Goal: Transaction & Acquisition: Obtain resource

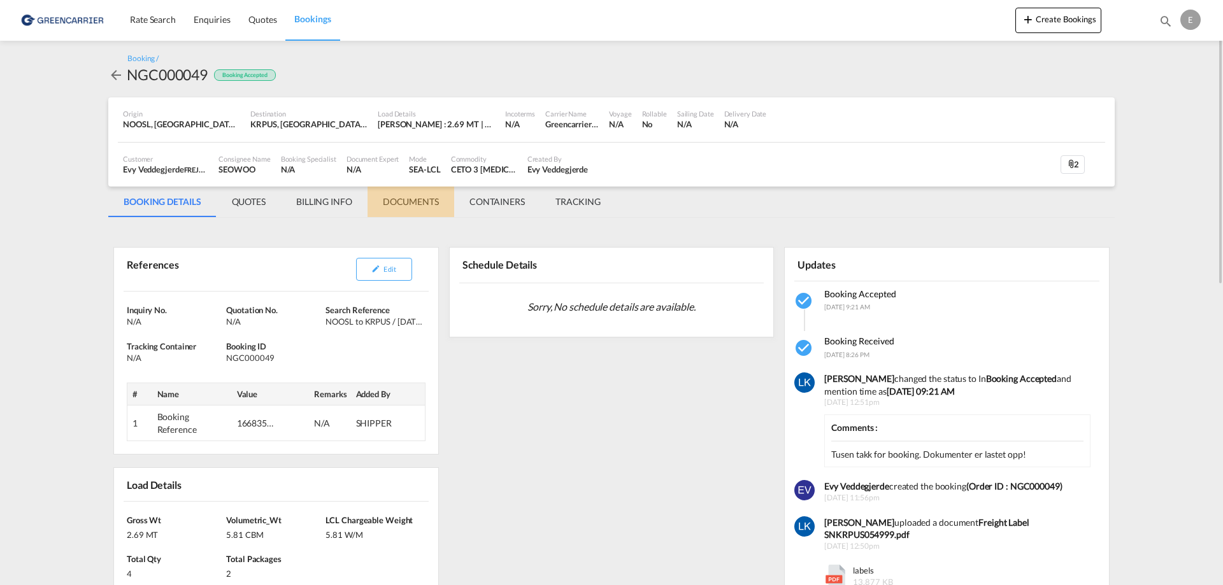
click at [399, 198] on md-tab-item "DOCUMENTS" at bounding box center [410, 202] width 87 height 31
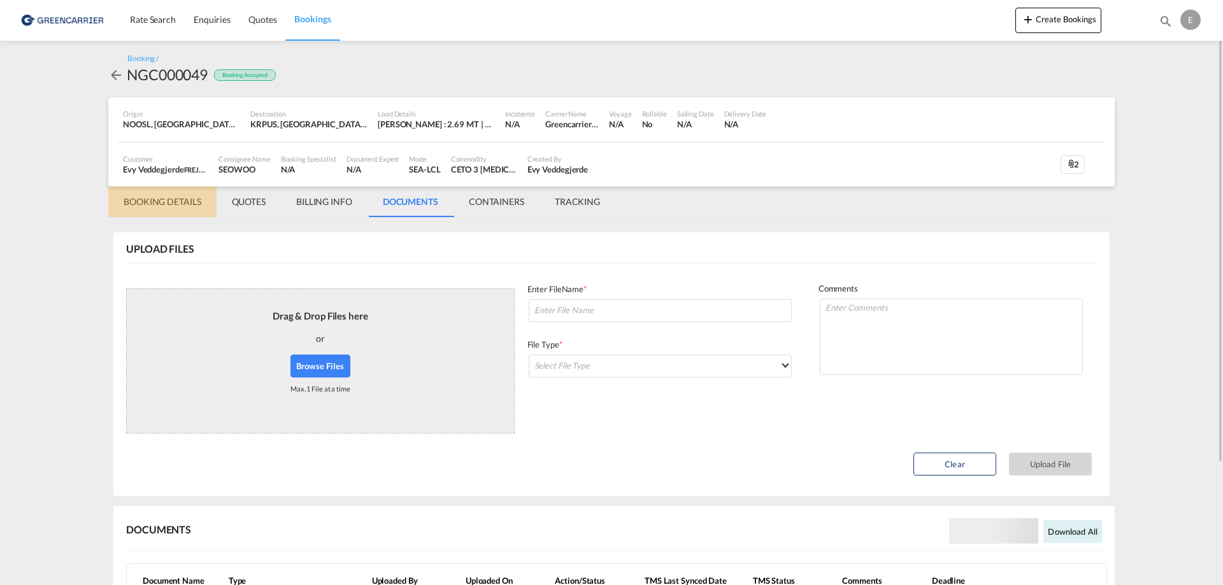
click at [170, 202] on md-tab-item "BOOKING DETAILS" at bounding box center [162, 202] width 108 height 31
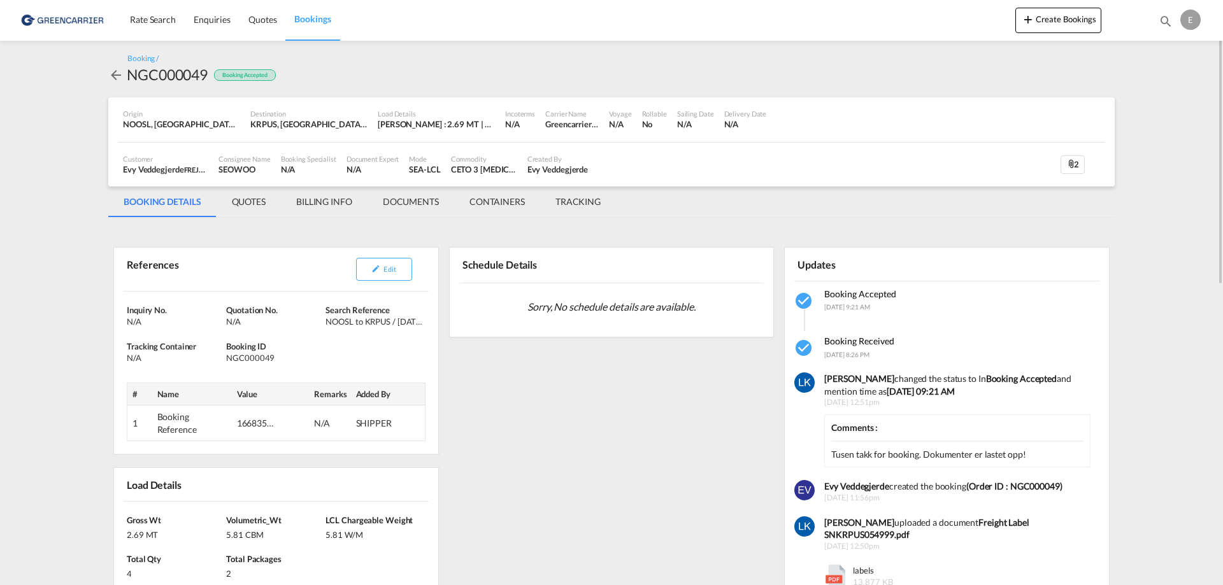
click at [1072, 164] on md-icon "icon-attachment" at bounding box center [1071, 164] width 10 height 10
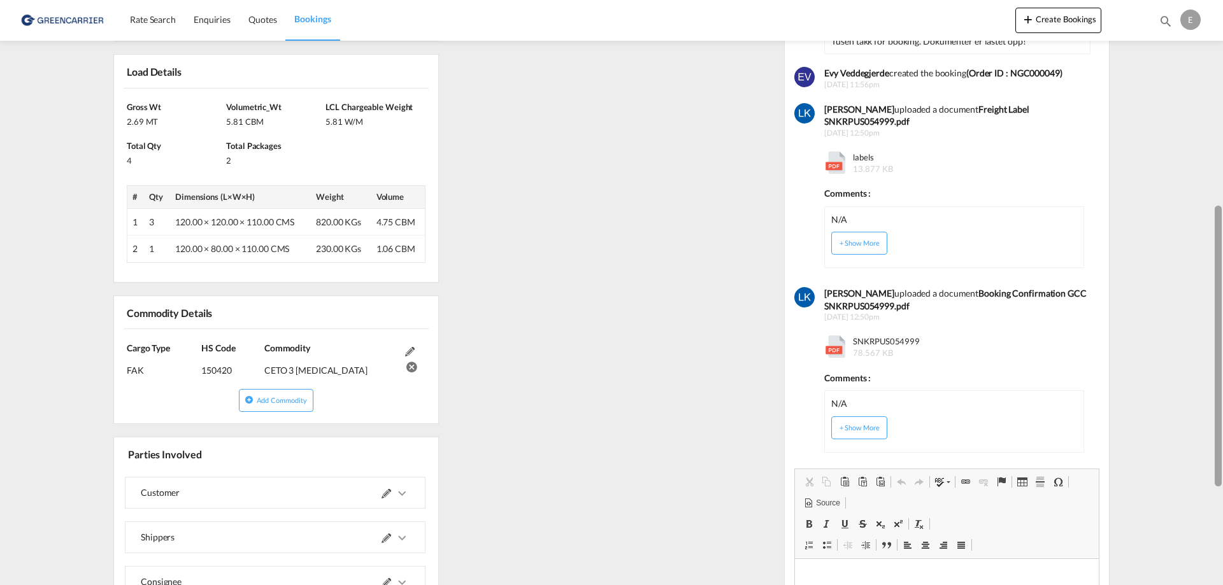
drag, startPoint x: 1217, startPoint y: 120, endPoint x: 1221, endPoint y: 322, distance: 201.9
click at [1221, 322] on div at bounding box center [1217, 346] width 7 height 281
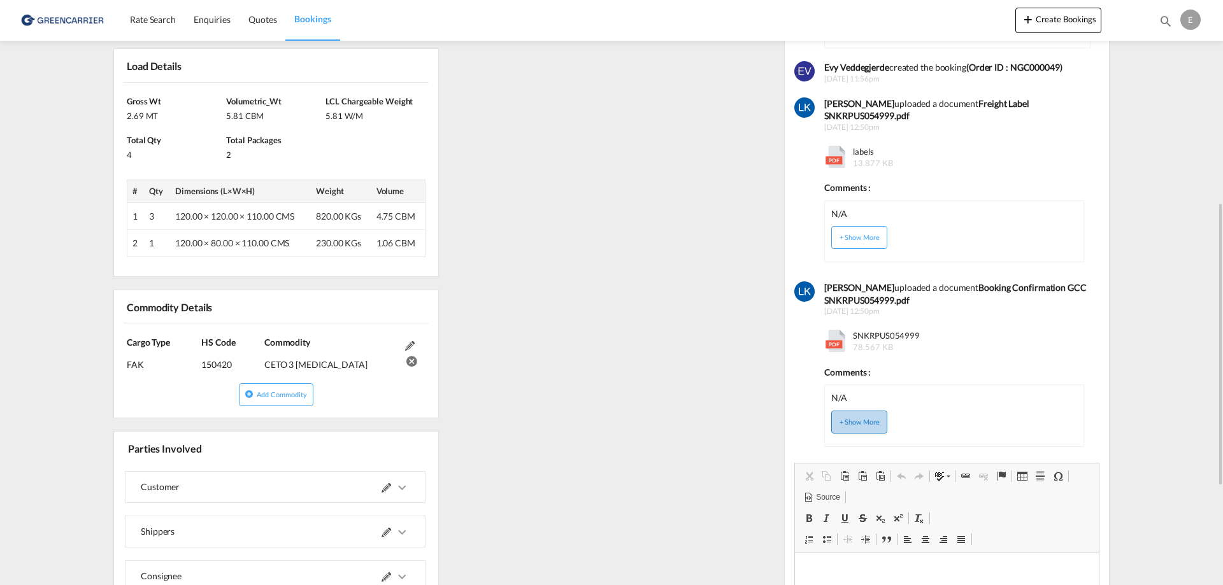
click at [862, 411] on button "+ Show More" at bounding box center [859, 422] width 56 height 23
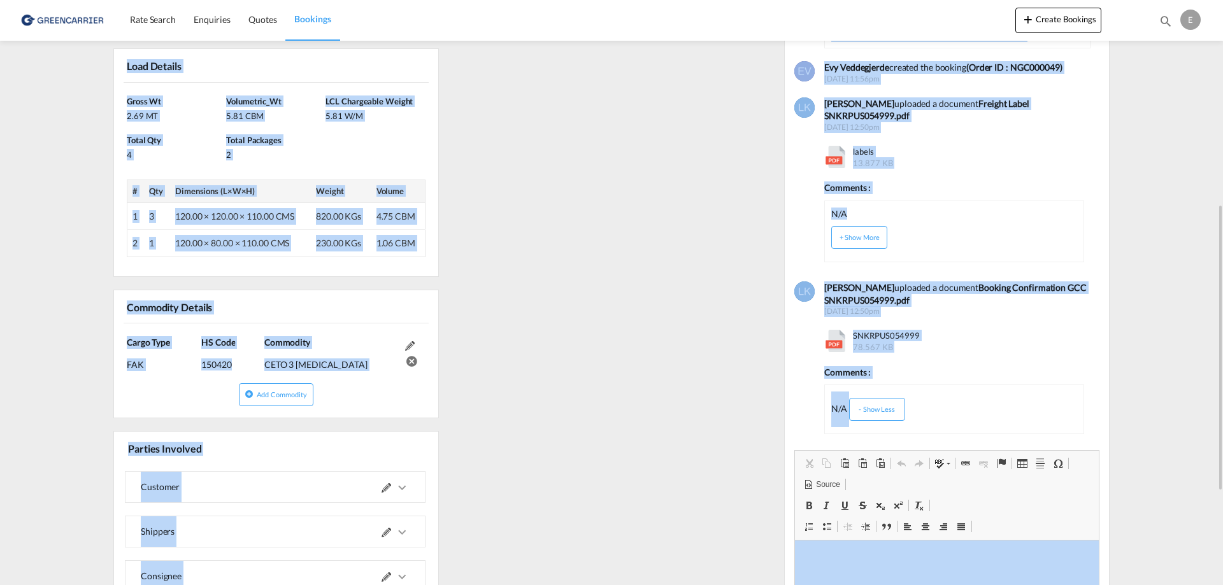
drag, startPoint x: 1222, startPoint y: 259, endPoint x: 1222, endPoint y: 24, distance: 235.0
click at [1222, 24] on md-content "Rate Search Enquiries Quotes Bookings Create Bookings Bookings Quotes Enquiries…" at bounding box center [611, 292] width 1223 height 585
click at [862, 158] on span "13.877 KB" at bounding box center [872, 163] width 39 height 10
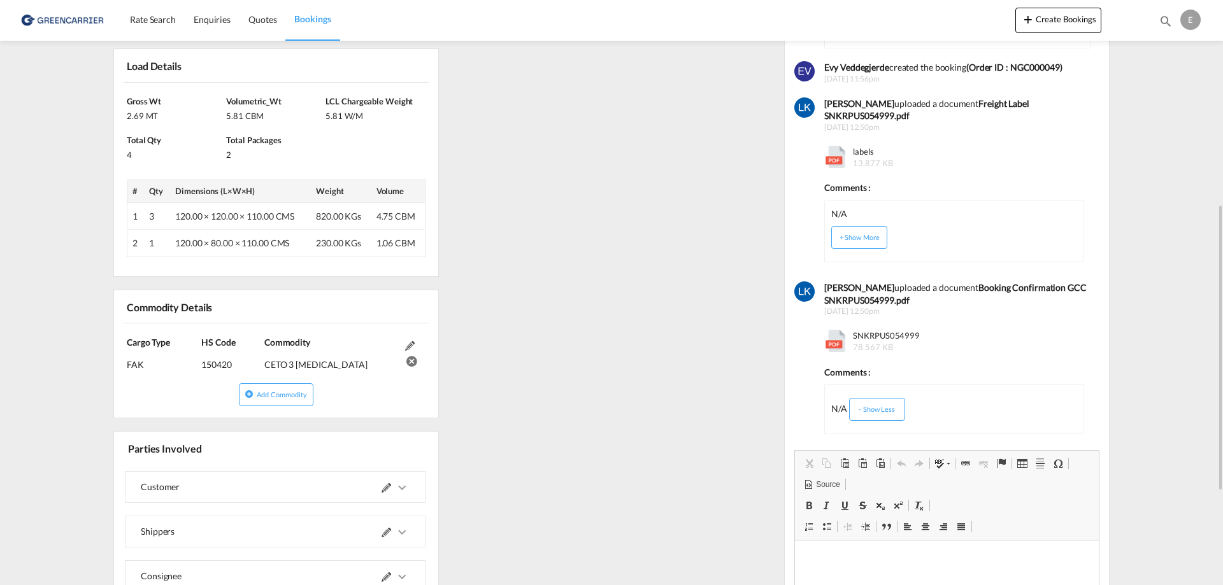
click at [821, 140] on div "[PERSON_NAME] uploaded a document Freight Label SNKRPUS054999.pdf [DATE] 12:50p…" at bounding box center [951, 181] width 275 height 175
click at [823, 140] on div "[PERSON_NAME] uploaded a document Freight Label SNKRPUS054999.pdf [DATE] 12:50p…" at bounding box center [951, 181] width 275 height 175
click at [822, 141] on div "[PERSON_NAME] uploaded a document Freight Label SNKRPUS054999.pdf [DATE] 12:50p…" at bounding box center [951, 181] width 275 height 175
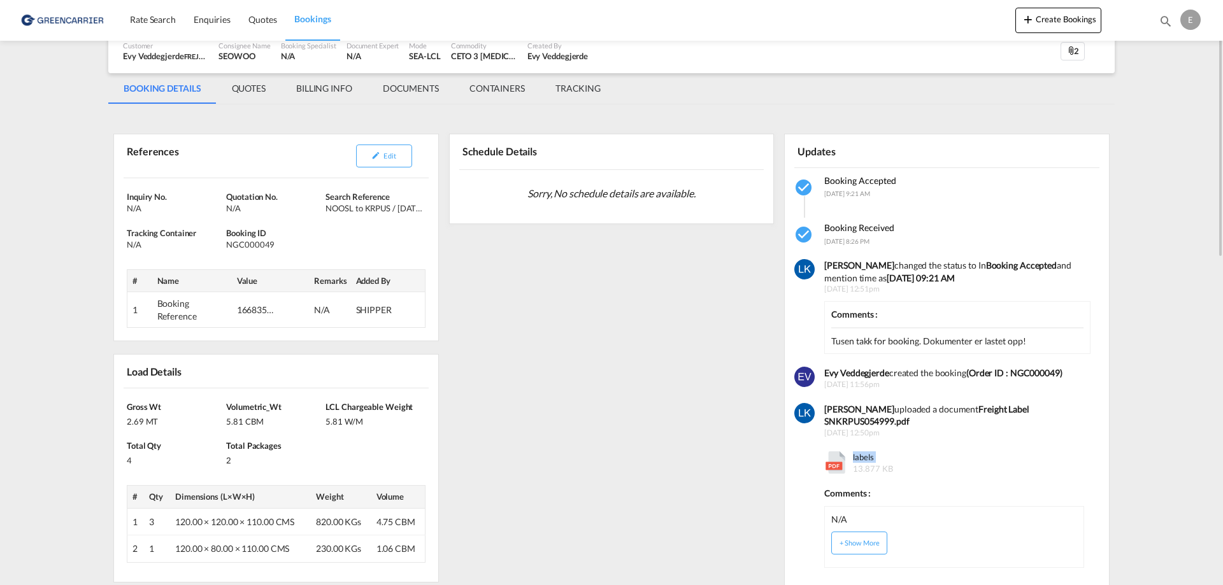
scroll to position [0, 0]
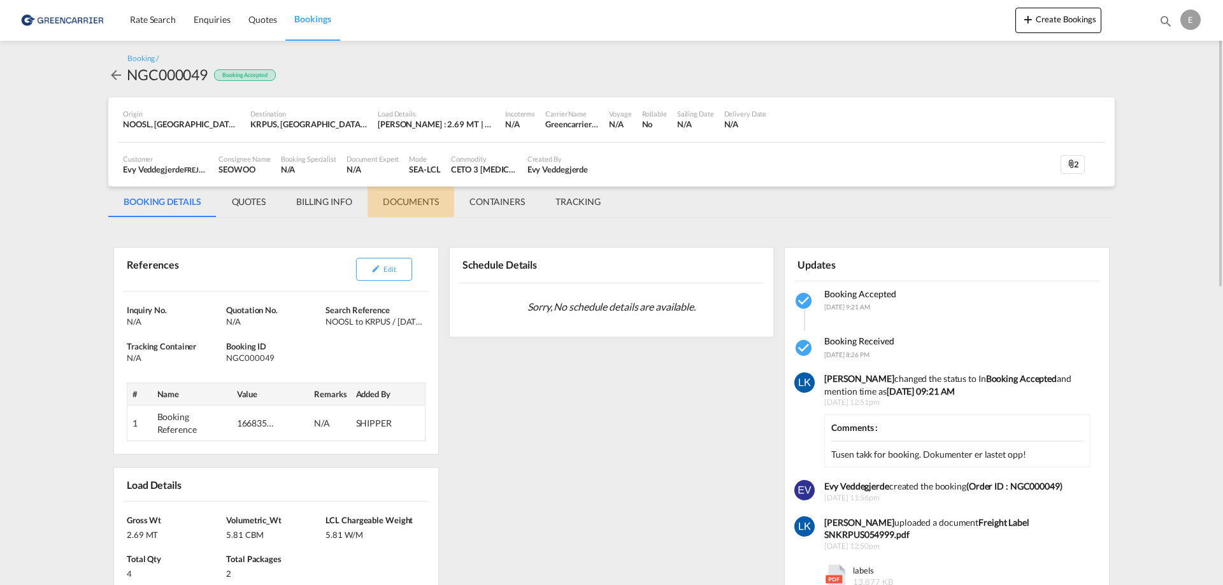
click at [409, 200] on md-tab-item "DOCUMENTS" at bounding box center [410, 202] width 87 height 31
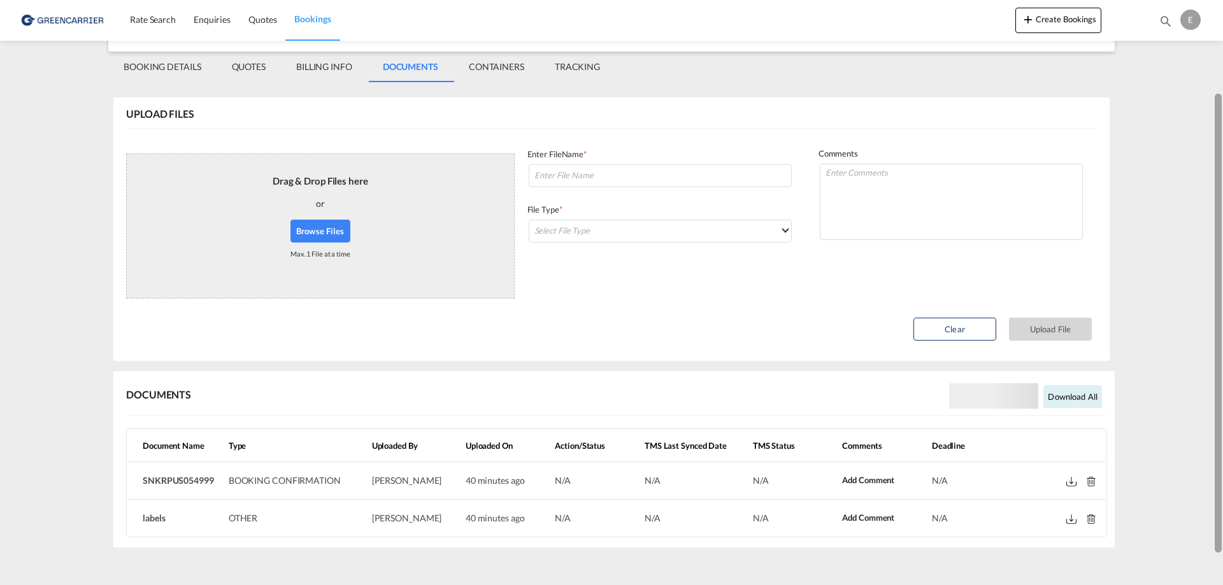
scroll to position [154, 0]
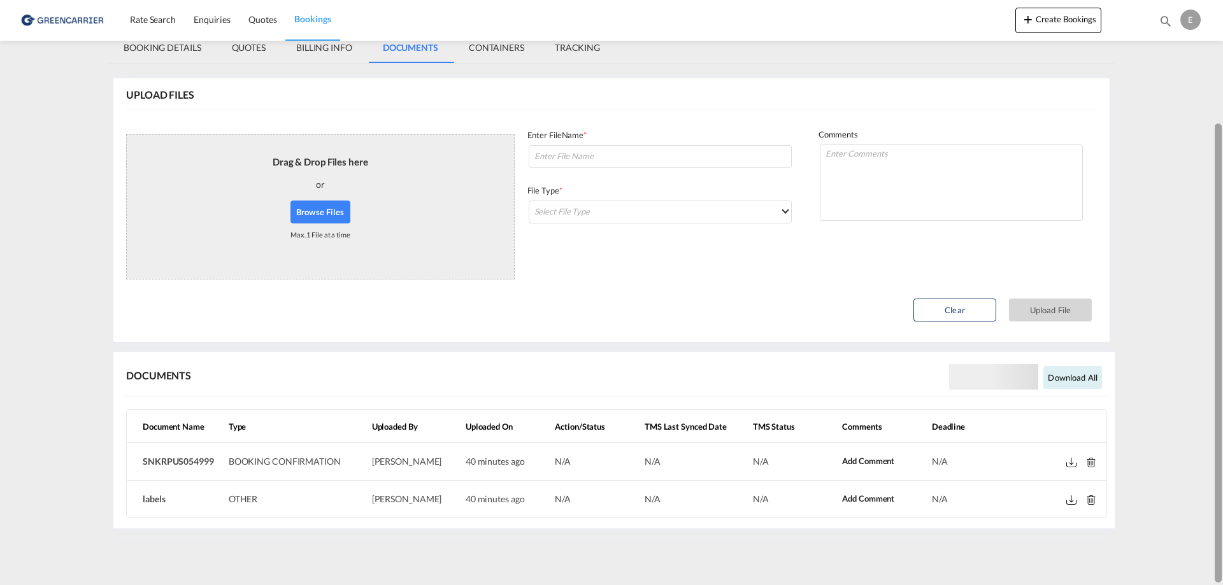
drag, startPoint x: 1217, startPoint y: 130, endPoint x: 1217, endPoint y: 354, distance: 224.1
click at [1217, 354] on div at bounding box center [1217, 353] width 7 height 459
click at [1070, 500] on md-icon at bounding box center [1071, 500] width 10 height 10
click at [1073, 461] on md-icon at bounding box center [1071, 463] width 10 height 10
